Goal: Obtain resource: Obtain resource

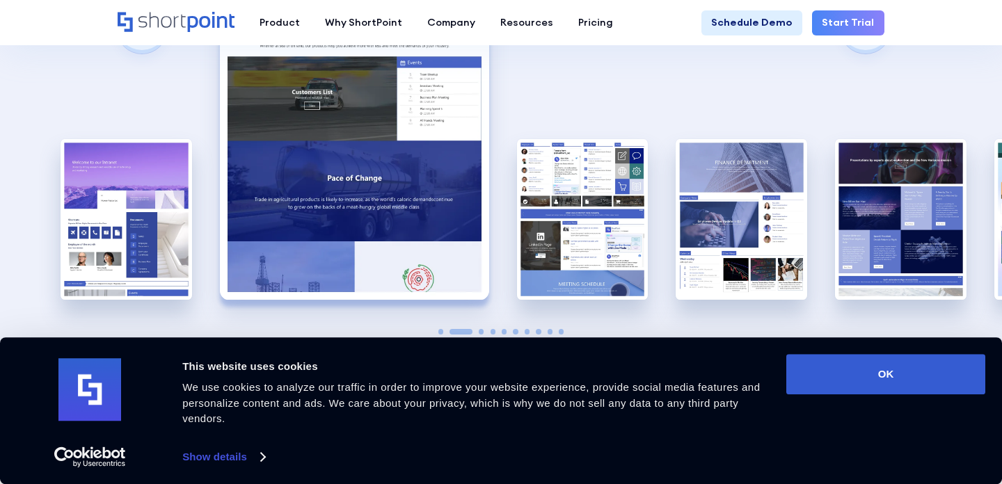
scroll to position [1963, 0]
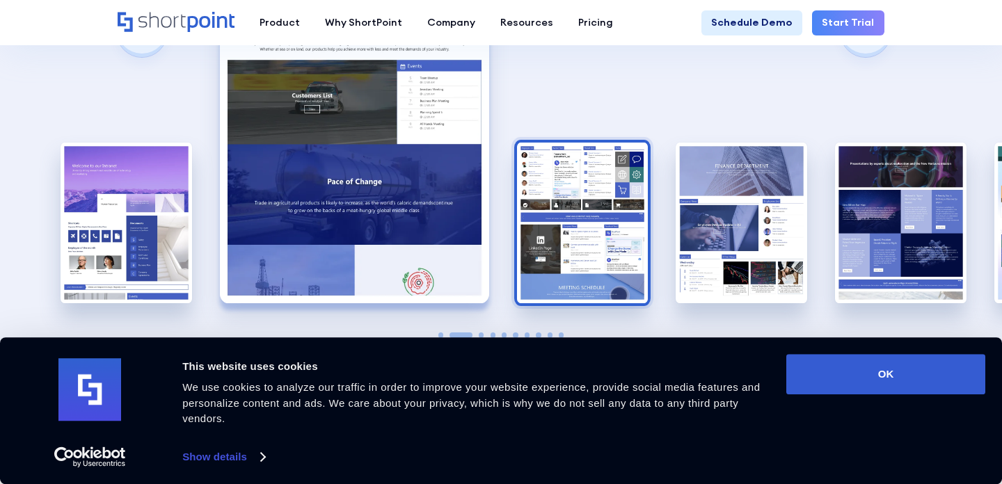
click at [585, 203] on img "3 / 10" at bounding box center [583, 223] width 132 height 161
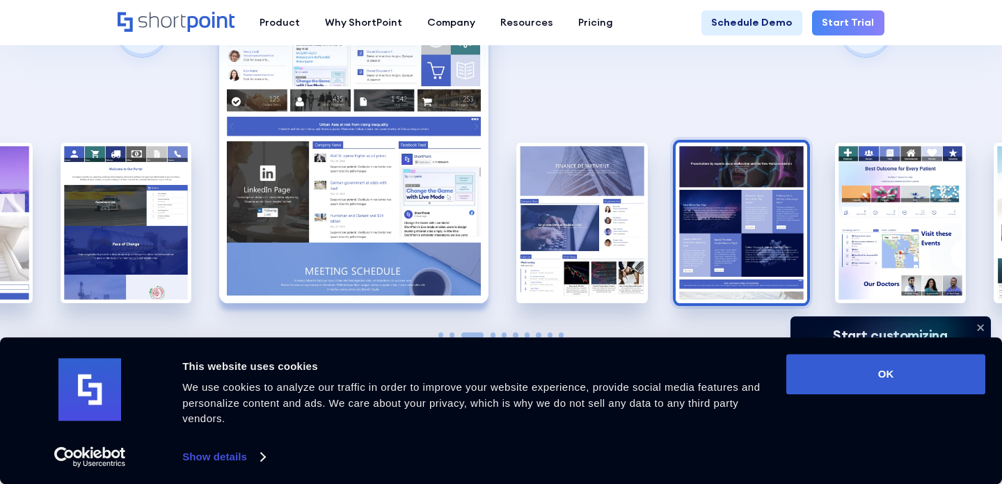
click at [774, 199] on img "5 / 10" at bounding box center [742, 223] width 132 height 161
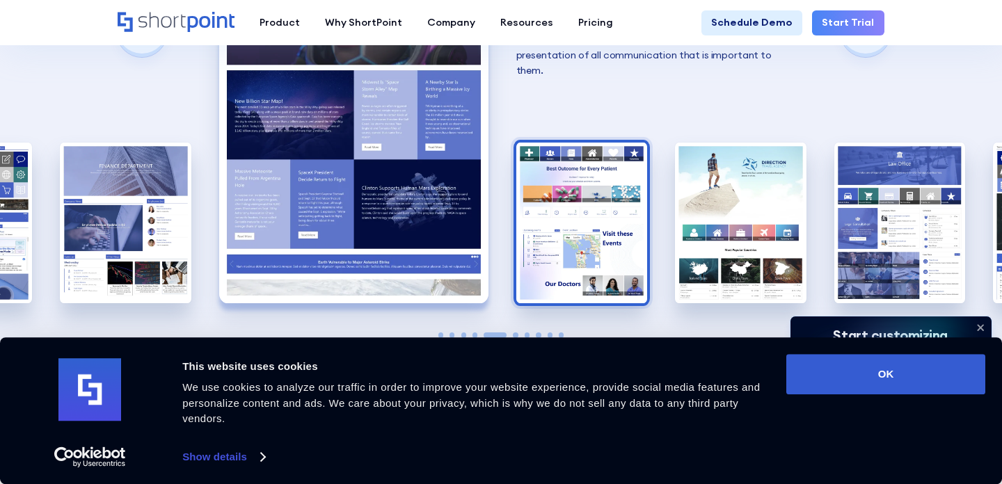
click at [621, 203] on img "6 / 10" at bounding box center [582, 223] width 132 height 161
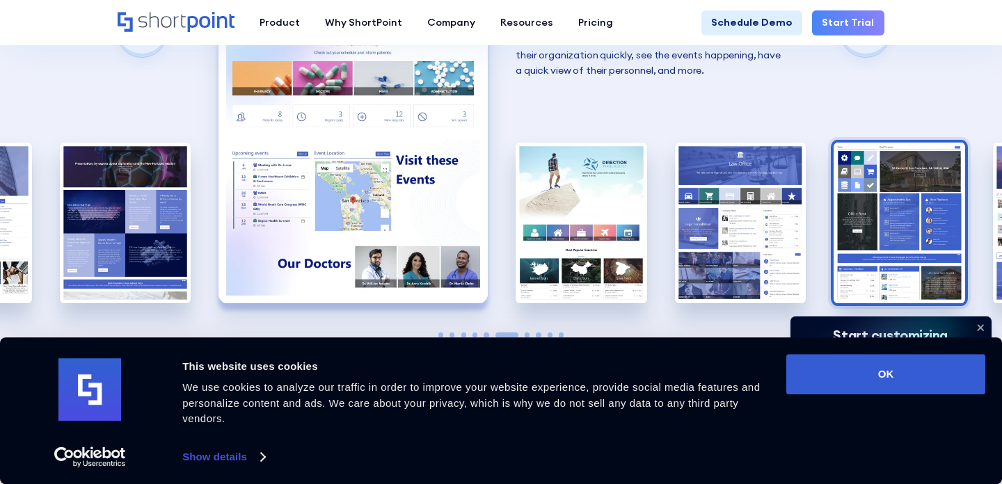
click at [845, 143] on img "9 / 10" at bounding box center [900, 223] width 132 height 161
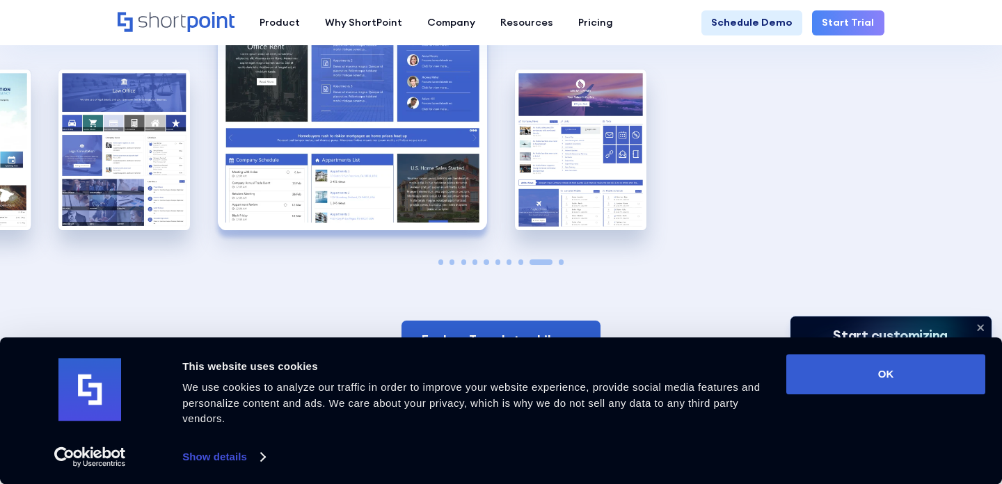
scroll to position [2038, 0]
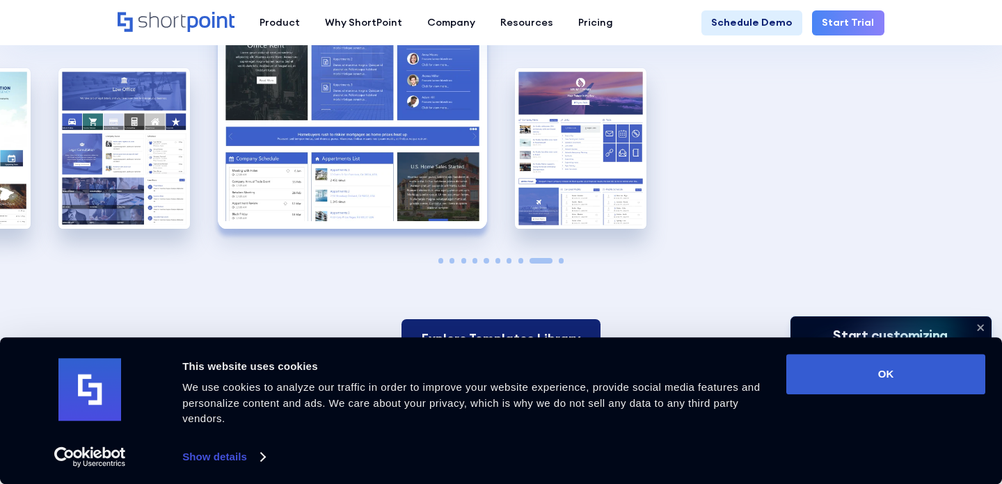
click at [475, 319] on link "Explore Templates Library" at bounding box center [500, 338] width 199 height 39
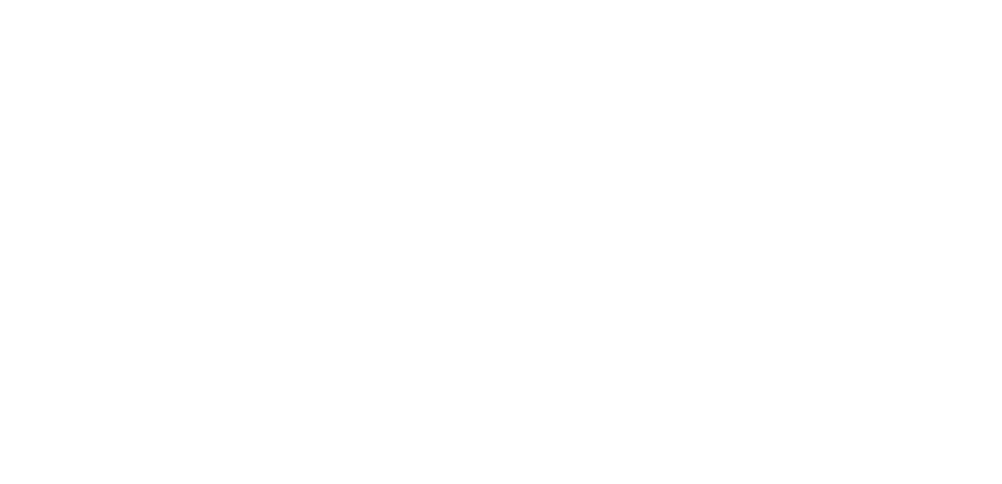
scroll to position [294, 0]
